Goal: Connect with others: Connect with others

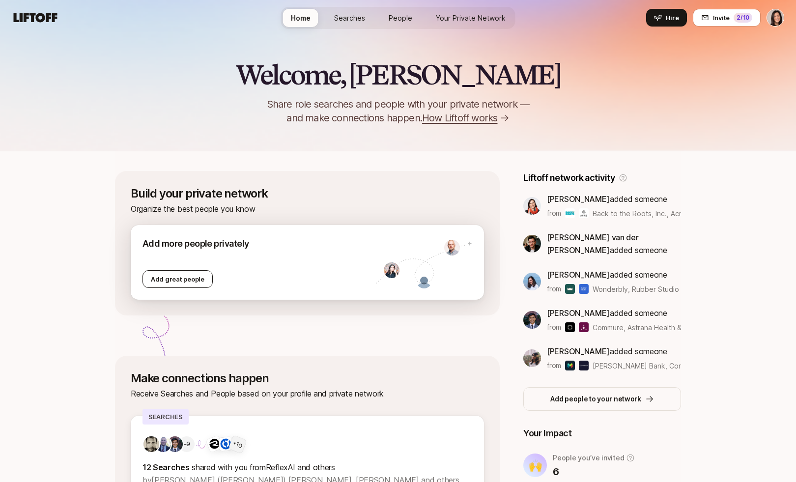
click at [180, 277] on div "Add great people" at bounding box center [178, 279] width 70 height 18
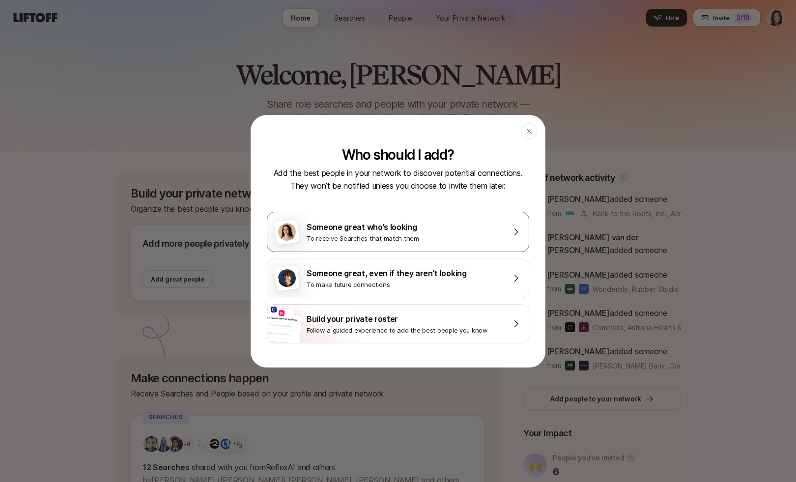
click at [360, 245] on div "Someone great who’s looking To receive Searches that match them" at bounding box center [398, 232] width 263 height 40
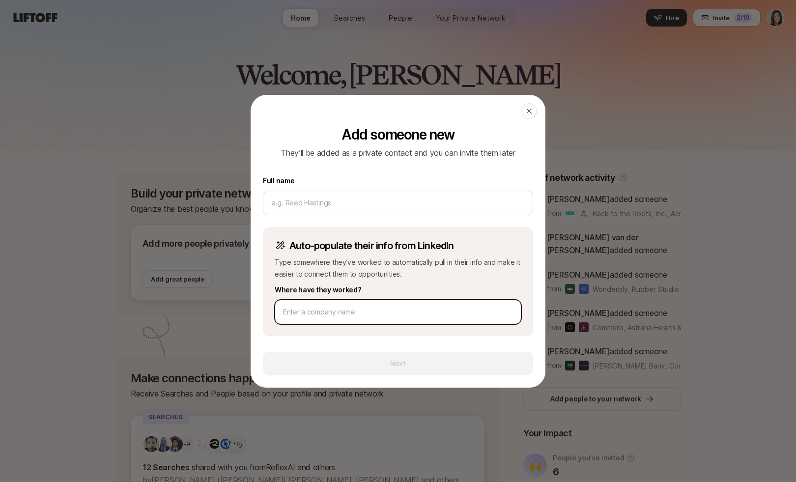
click at [349, 314] on input at bounding box center [398, 312] width 230 height 12
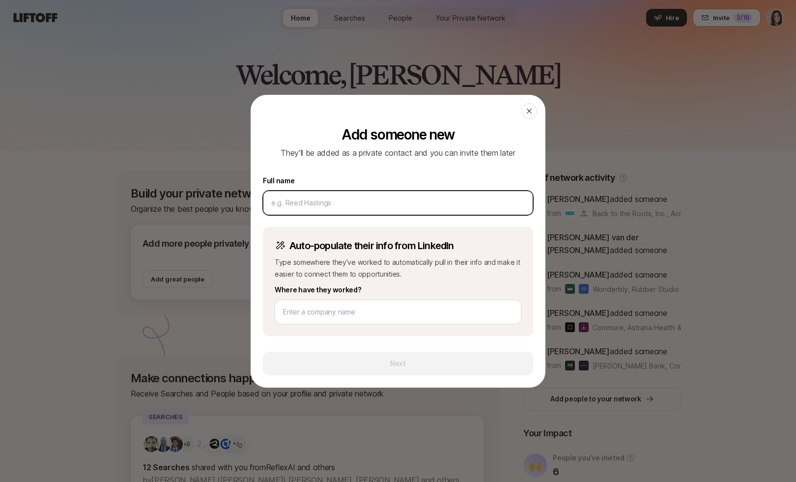
click at [338, 205] on input at bounding box center [398, 203] width 254 height 12
type input "[PERSON_NAME]"
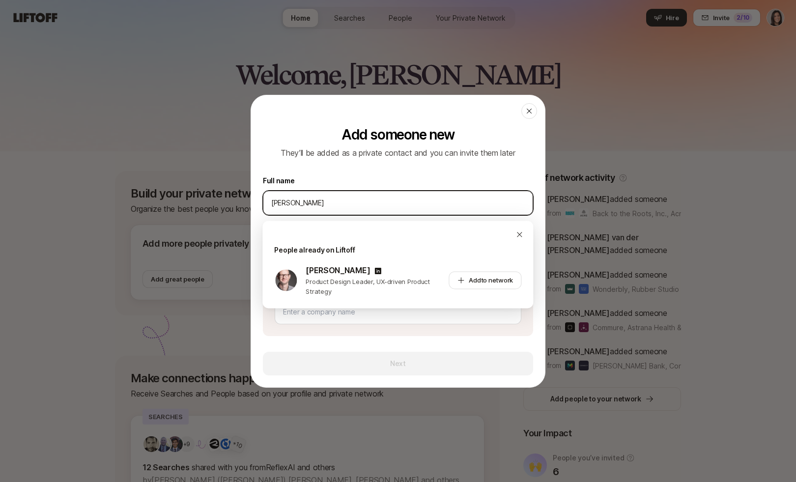
click at [329, 200] on input "Matt Mac" at bounding box center [398, 203] width 254 height 12
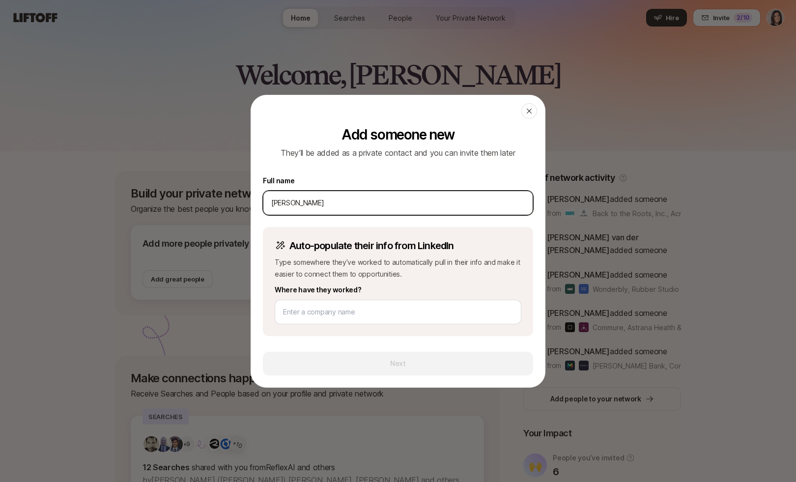
click at [329, 200] on input "Matt Mac" at bounding box center [398, 203] width 254 height 12
type input "R"
type input "A"
click at [283, 205] on input "Rob Kittleson" at bounding box center [398, 203] width 254 height 12
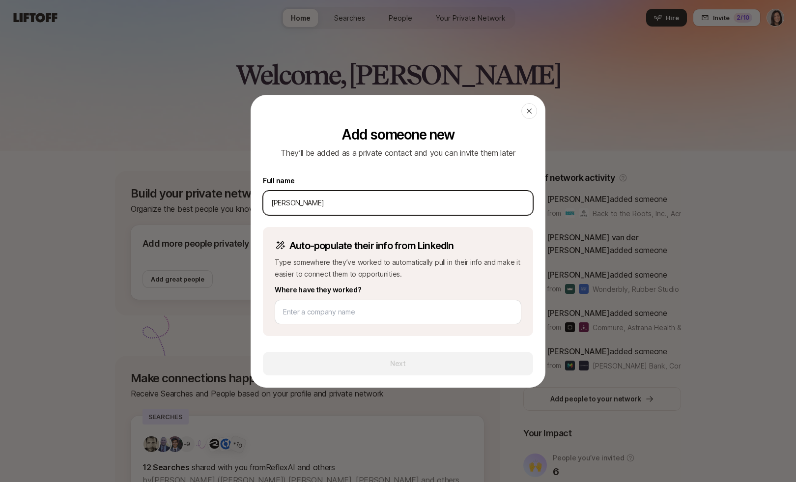
click at [283, 205] on input "Rob Kittleson" at bounding box center [398, 203] width 254 height 12
type input "Rob Broderick"
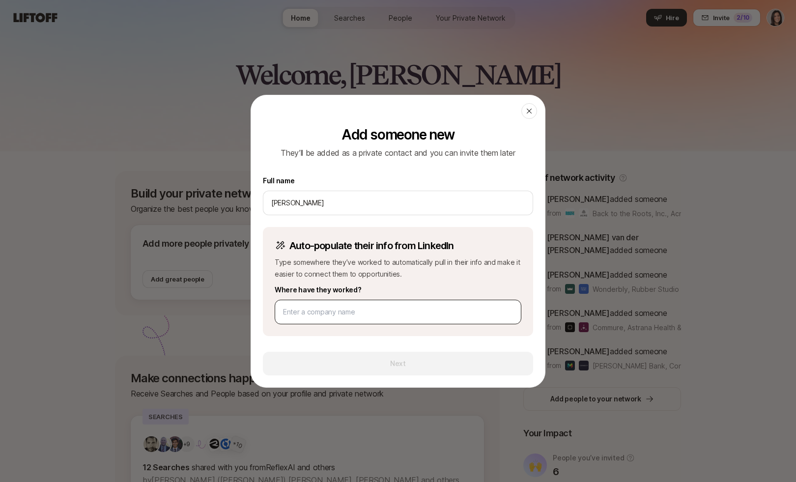
click at [294, 320] on div at bounding box center [398, 312] width 247 height 25
click at [293, 312] on input at bounding box center [398, 312] width 230 height 12
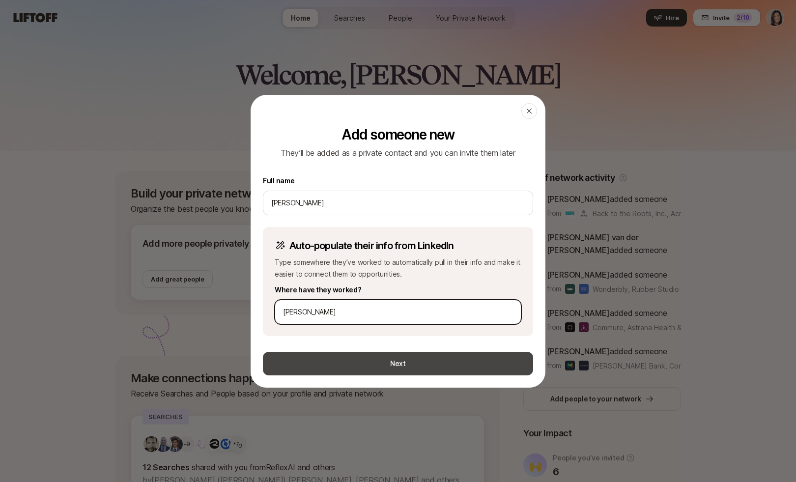
type input "Wilson Sonsini"
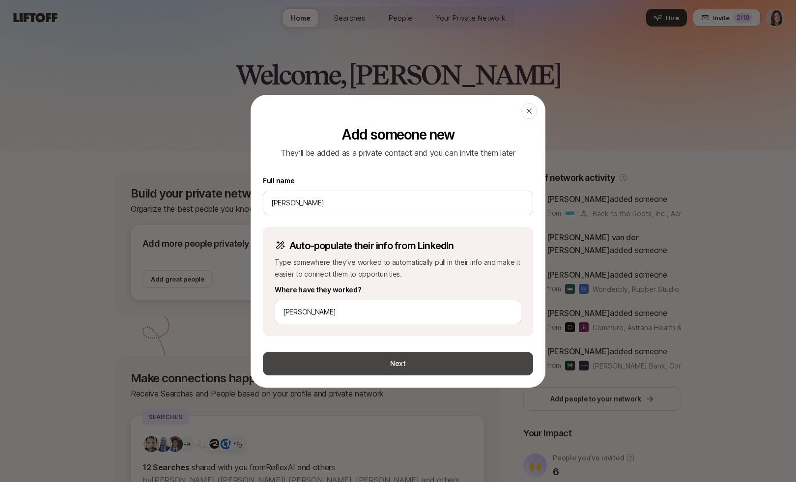
click at [321, 352] on button "Next" at bounding box center [398, 364] width 270 height 24
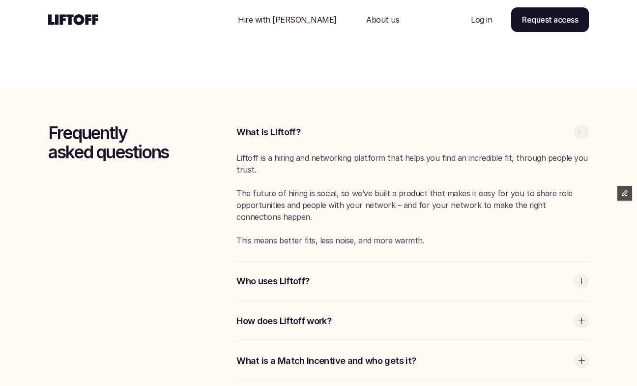
scroll to position [1904, 0]
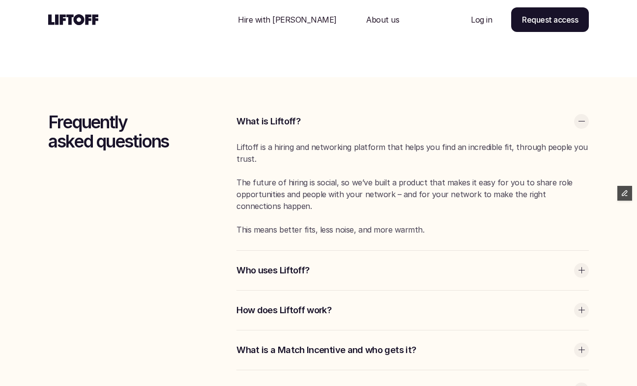
click at [341, 262] on div "Who uses Liftoff?" at bounding box center [412, 270] width 352 height 39
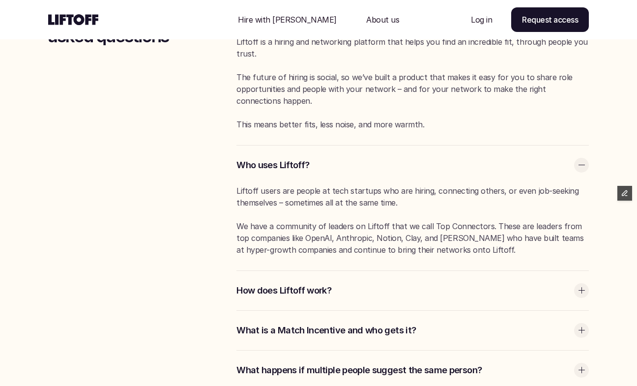
click at [327, 301] on div "How does Liftoff work?" at bounding box center [412, 290] width 352 height 39
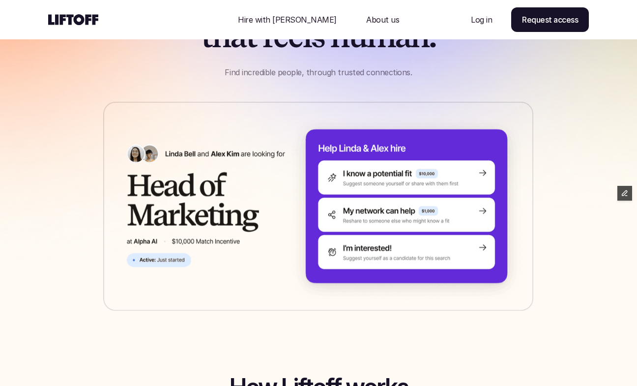
scroll to position [0, 0]
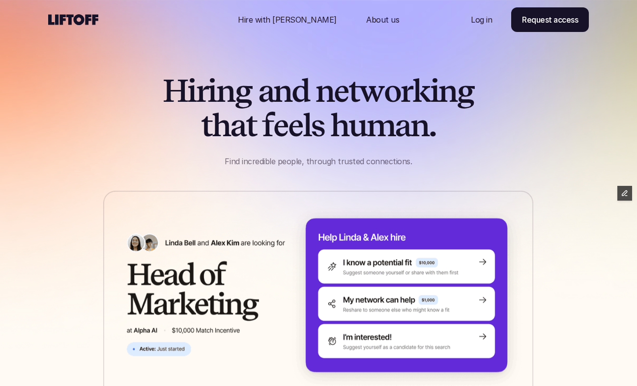
click at [370, 17] on p "About us" at bounding box center [382, 20] width 33 height 12
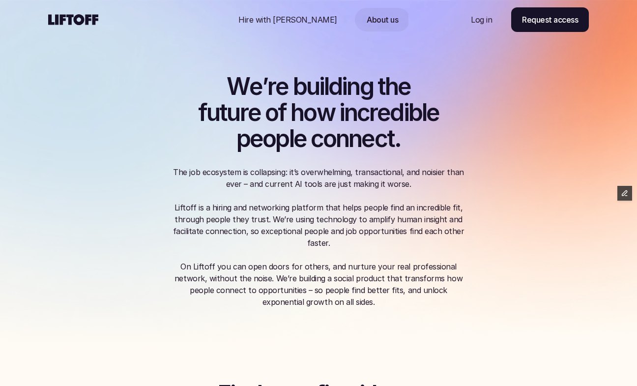
click at [67, 19] on icon at bounding box center [73, 20] width 51 height 12
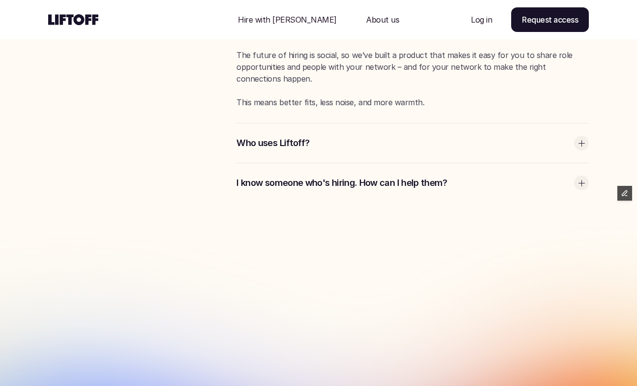
scroll to position [2743, 0]
